Goal: Find contact information: Find contact information

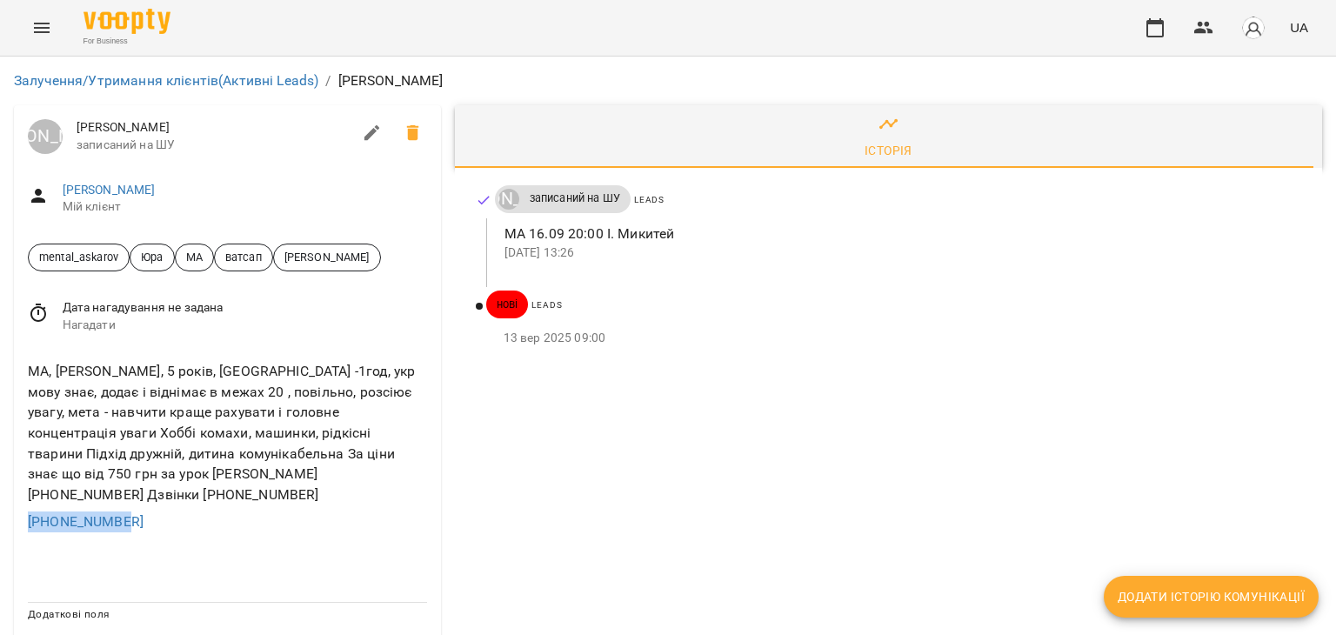
drag, startPoint x: 213, startPoint y: 498, endPoint x: 0, endPoint y: 505, distance: 213.2
drag, startPoint x: 31, startPoint y: 502, endPoint x: 103, endPoint y: 539, distance: 81.3
click at [103, 546] on div at bounding box center [227, 567] width 427 height 42
drag, startPoint x: 139, startPoint y: 495, endPoint x: 0, endPoint y: 495, distance: 139.1
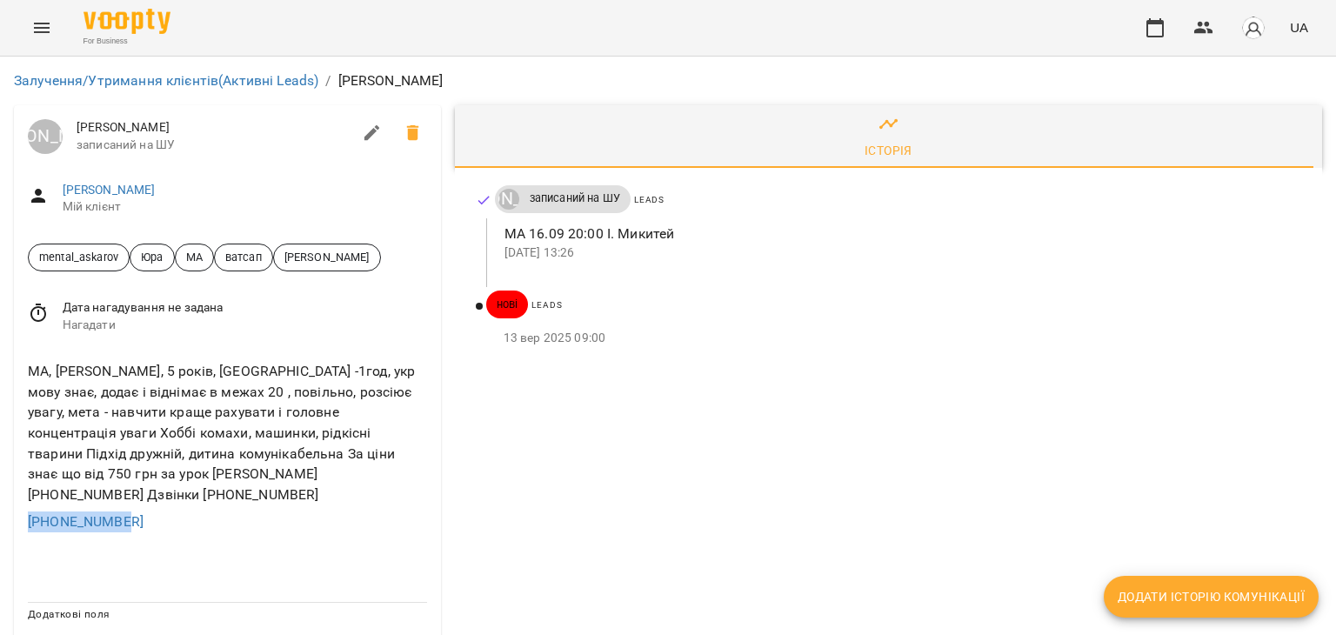
copy link "[PHONE_NUMBER]"
click at [201, 546] on div at bounding box center [227, 567] width 427 height 42
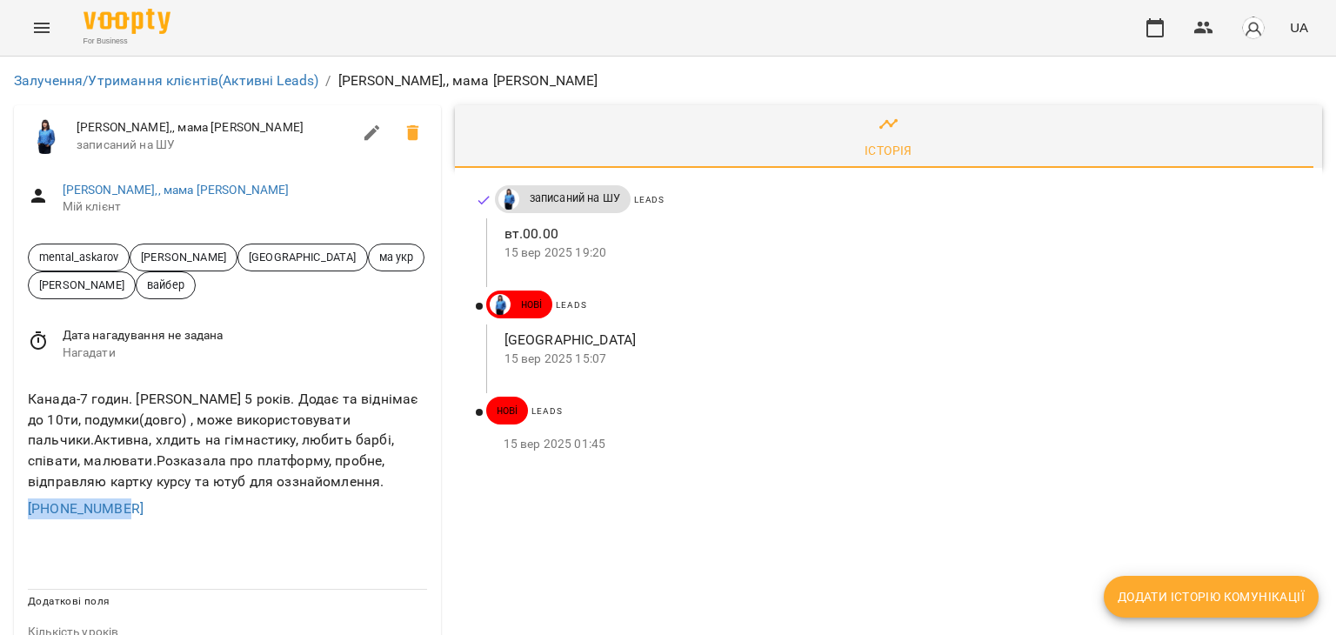
drag, startPoint x: 200, startPoint y: 530, endPoint x: 0, endPoint y: 501, distance: 202.1
copy link "+14372465905"
click at [246, 423] on div "Канада-7 годин. Вероніка 5 років. Додає та віднімає до 10ти, подумки(довго) , м…" at bounding box center [227, 440] width 406 height 110
drag, startPoint x: 166, startPoint y: 504, endPoint x: 0, endPoint y: 502, distance: 166.1
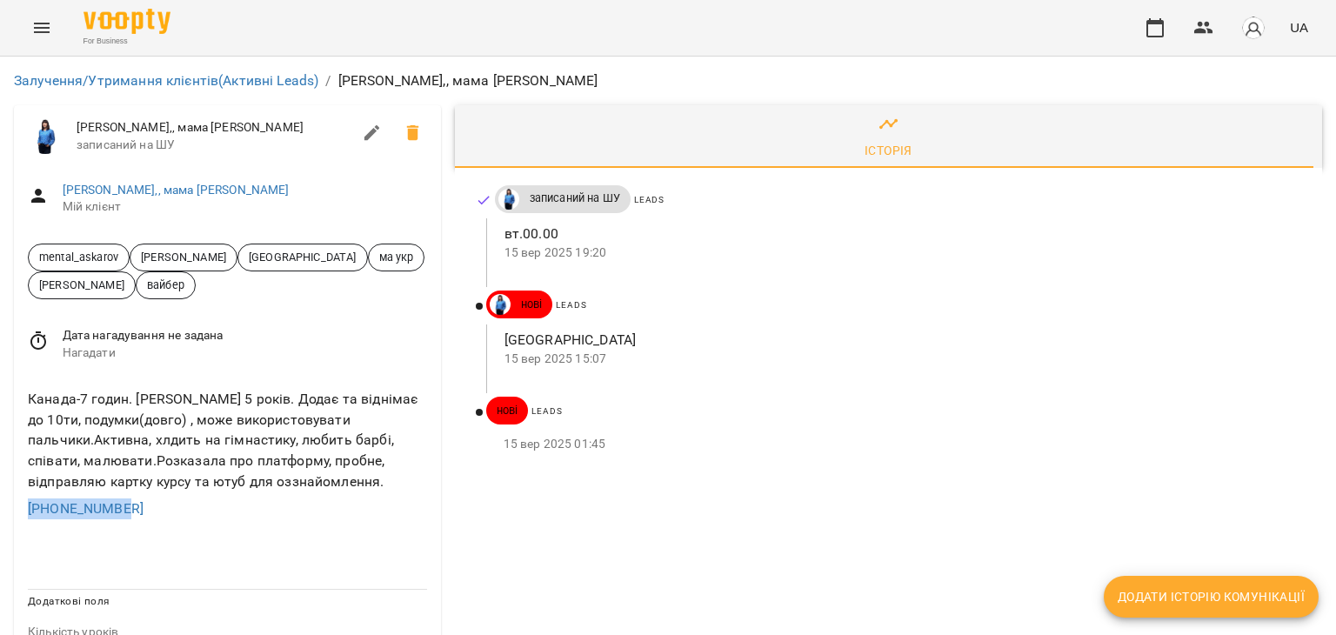
copy link "+14372465905"
click at [249, 452] on div "Канада-7 годин. Вероніка 5 років. Додає та віднімає до 10ти, подумки(довго) , м…" at bounding box center [227, 440] width 406 height 110
